Goal: Use online tool/utility: Utilize a website feature to perform a specific function

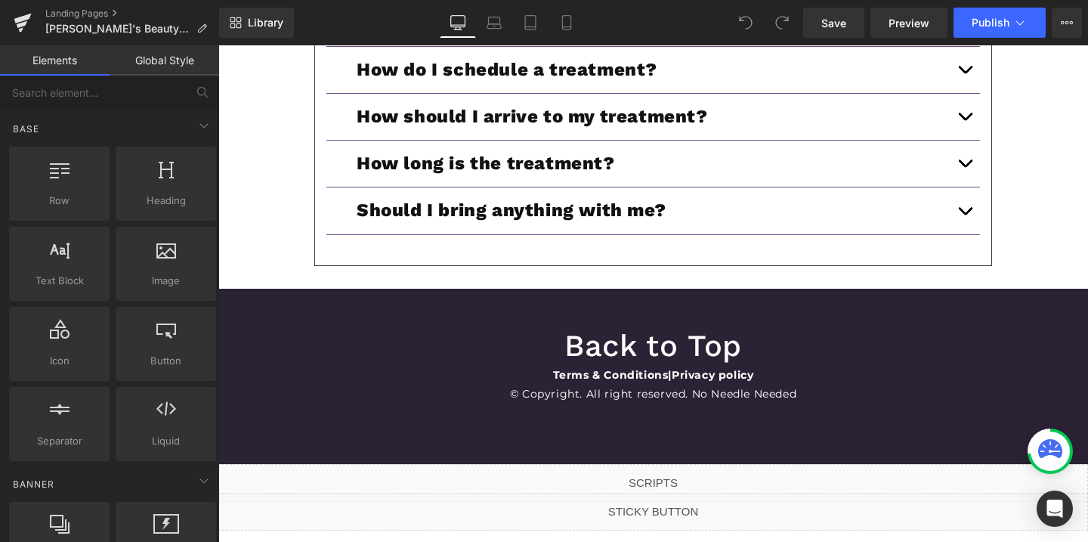
scroll to position [5056, 0]
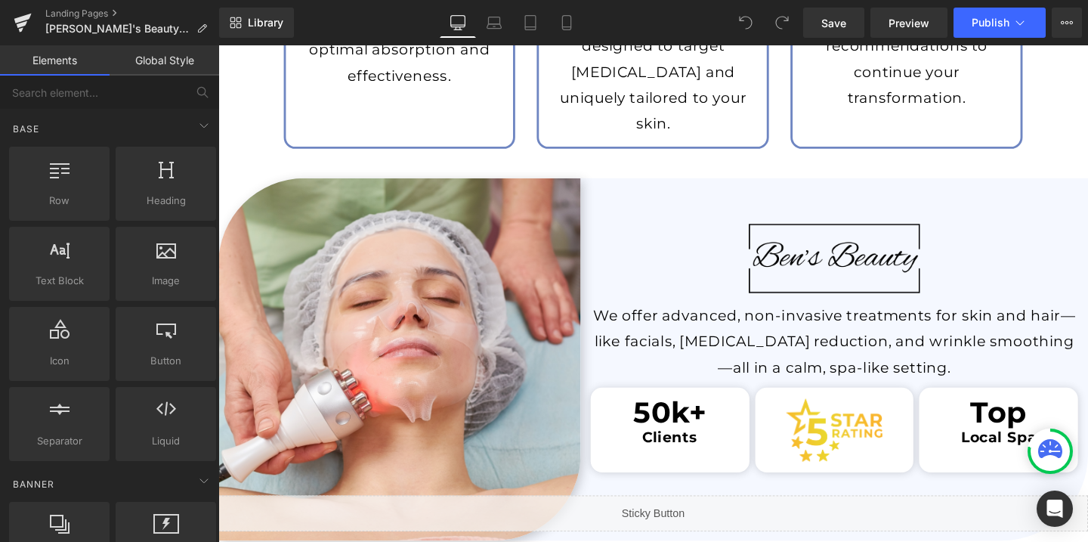
scroll to position [2219, 0]
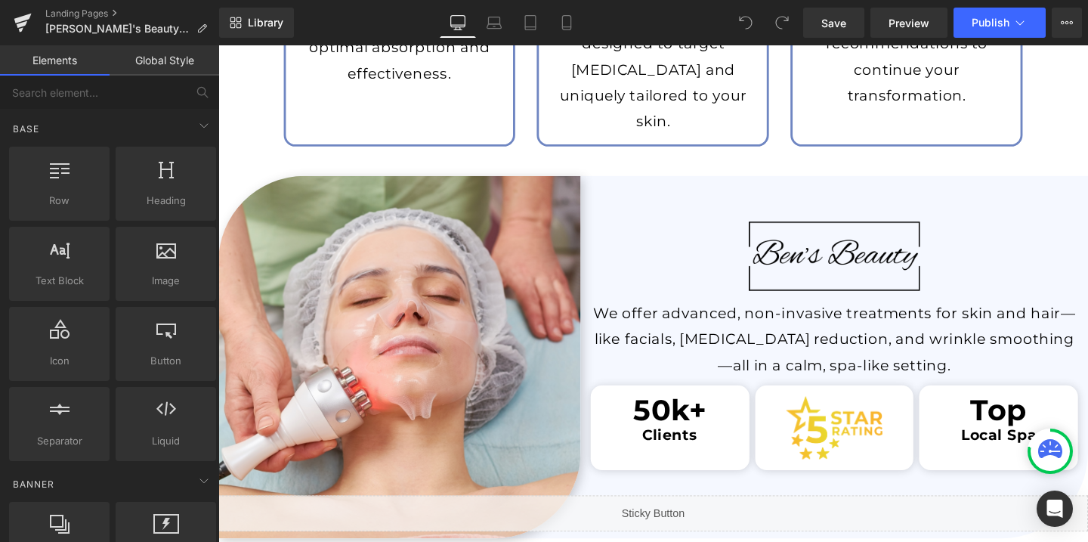
click at [878, 263] on div "Image" at bounding box center [865, 268] width 533 height 94
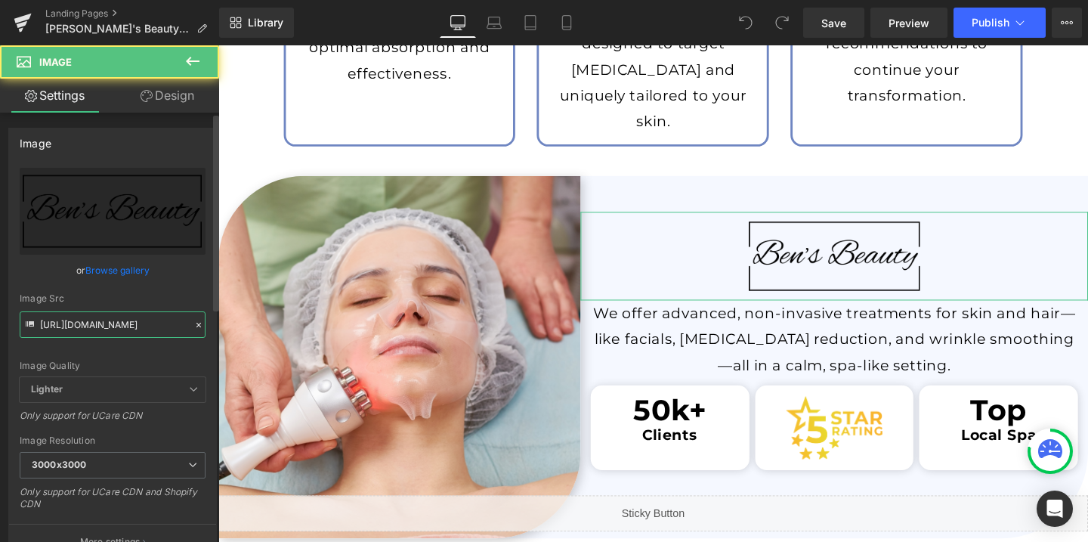
click at [170, 329] on input "https://cdn.shopify.com/s/files/1/0758/1601/0010/files/Ben_s_Beauty_rectangle_l…" at bounding box center [113, 324] width 186 height 26
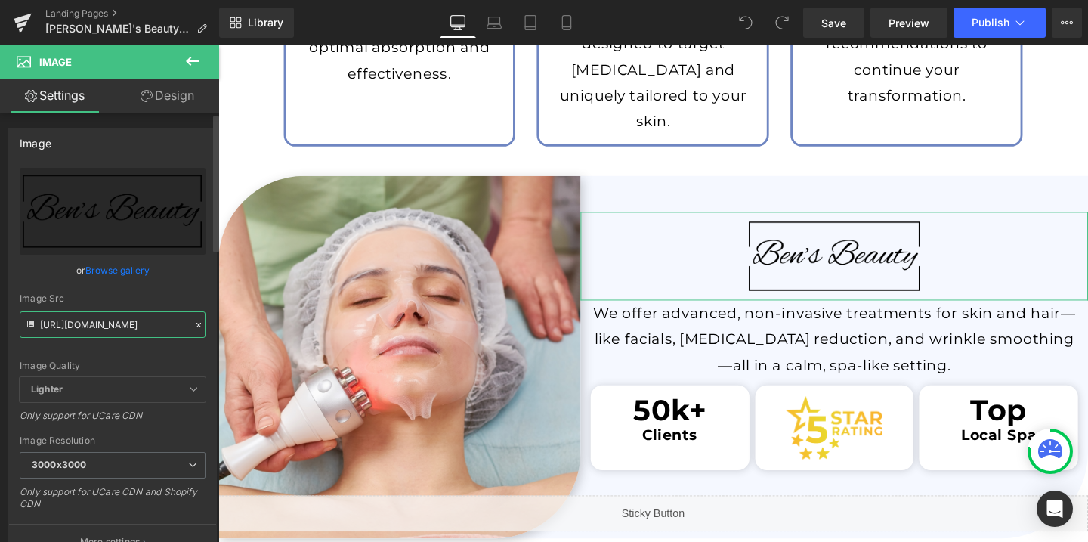
click at [170, 329] on input "https://cdn.shopify.com/s/files/1/0758/1601/0010/files/Ben_s_Beauty_rectangle_l…" at bounding box center [113, 324] width 186 height 26
